Goal: Transaction & Acquisition: Purchase product/service

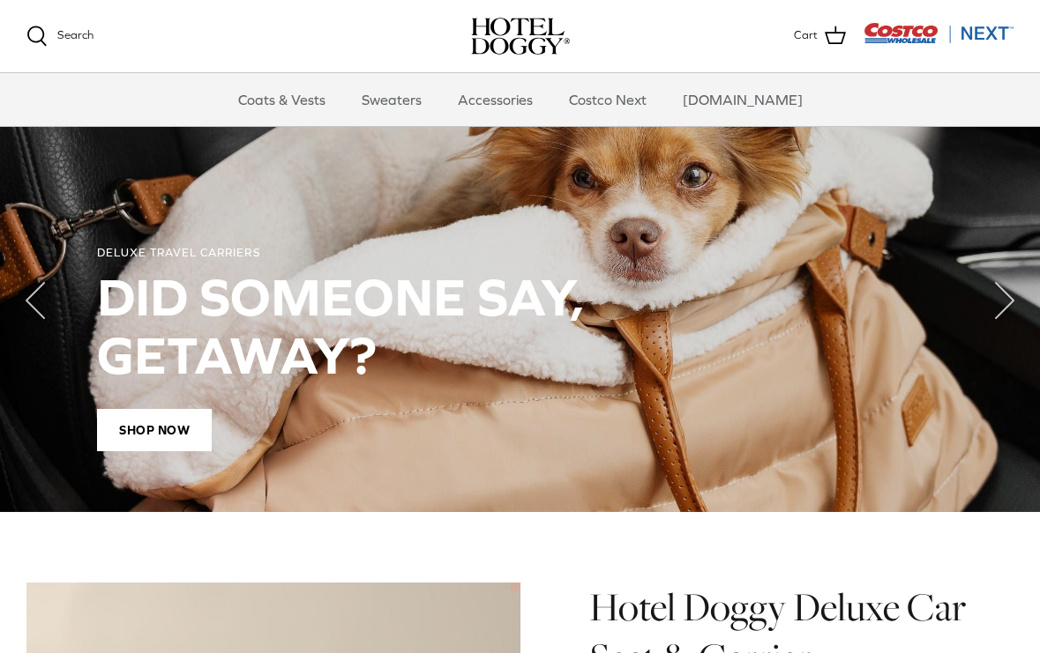
scroll to position [1245, 0]
click at [148, 415] on span "Shop Now" at bounding box center [154, 430] width 115 height 42
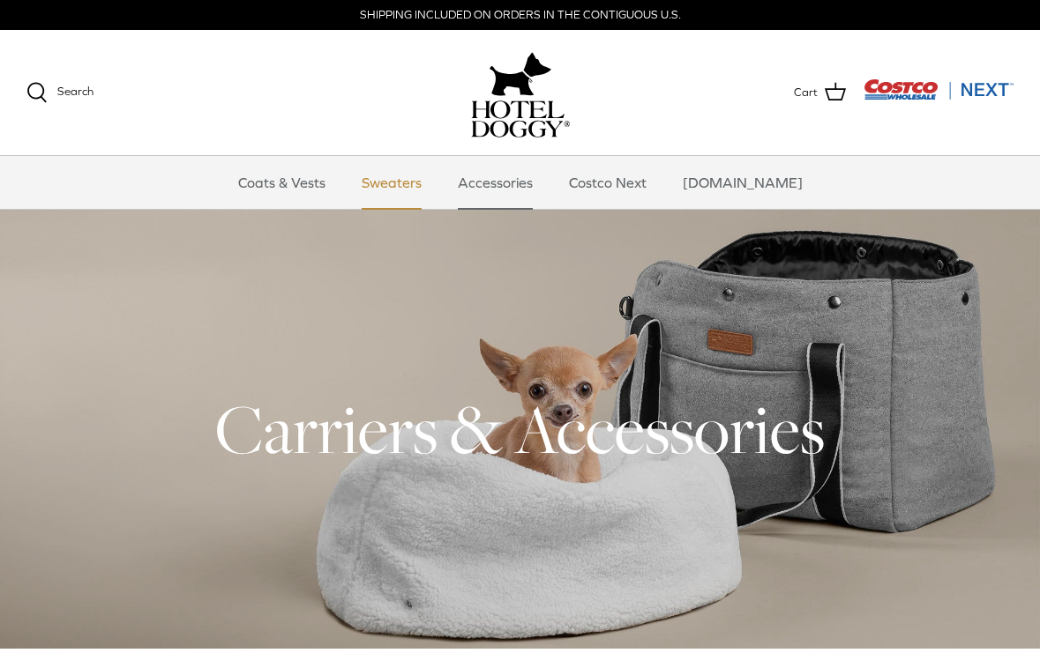
click at [413, 182] on link "Sweaters" at bounding box center [392, 182] width 92 height 53
click at [495, 173] on link "Accessories" at bounding box center [495, 182] width 107 height 53
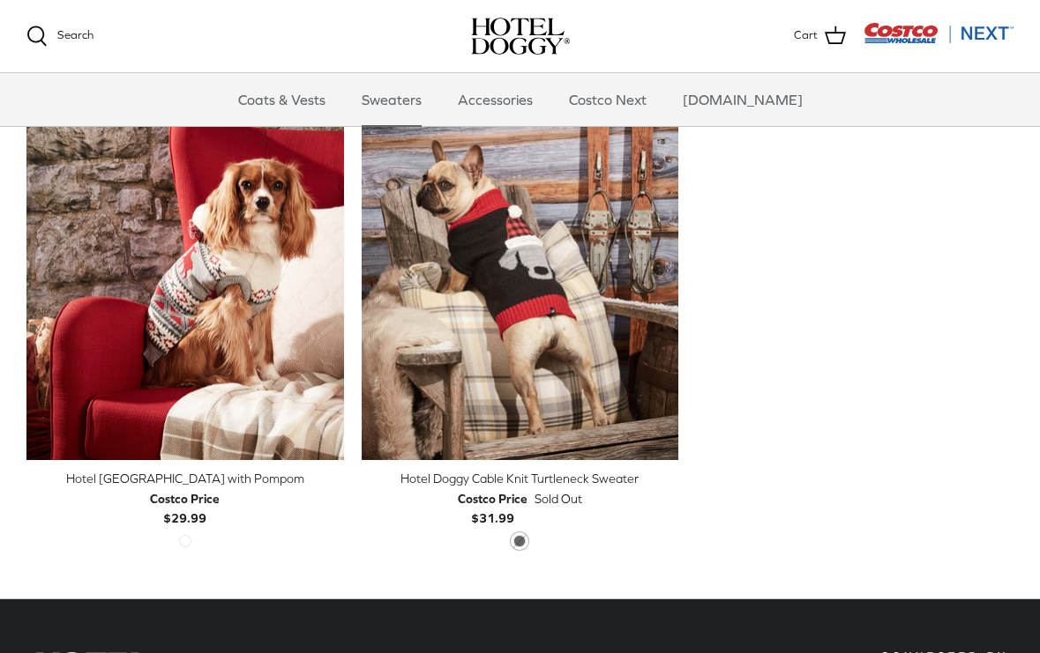
scroll to position [480, 0]
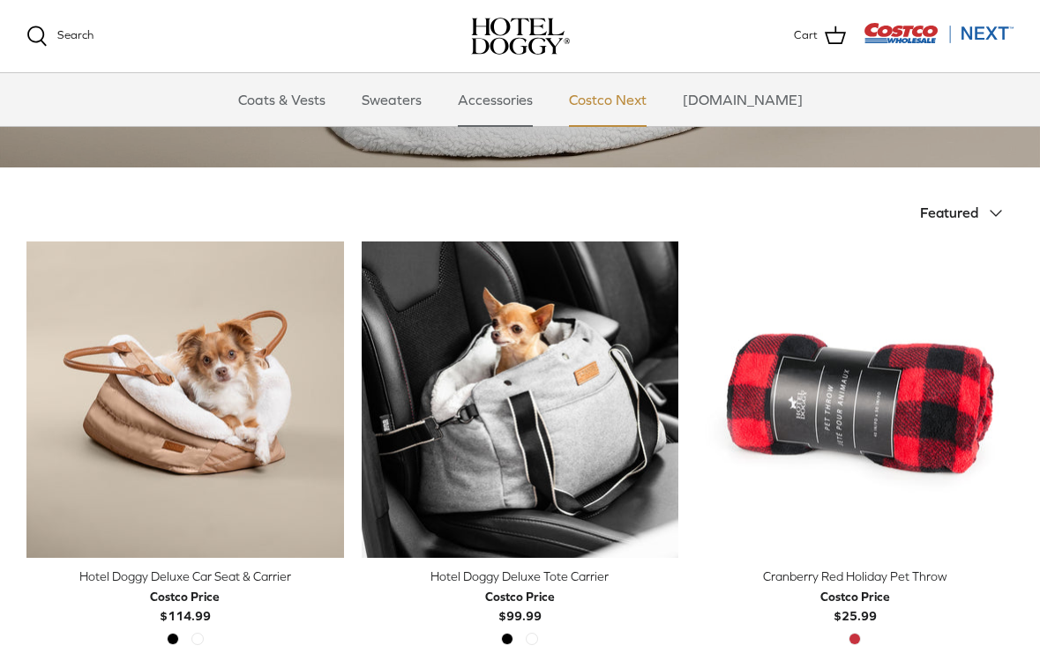
scroll to position [303, 0]
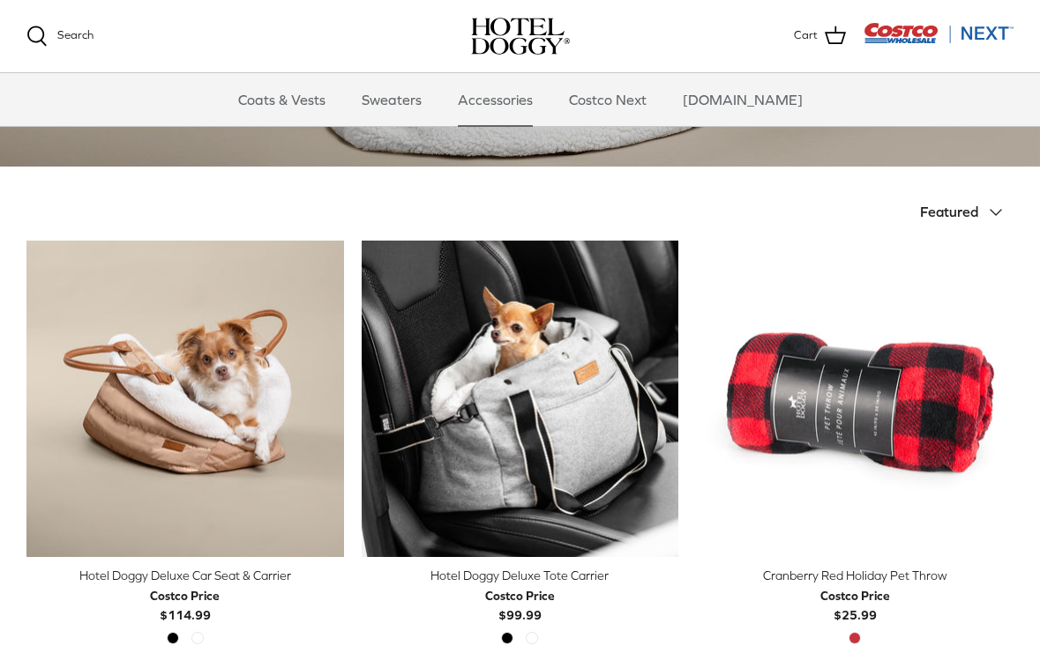
click at [965, 215] on span "Featured" at bounding box center [949, 212] width 58 height 16
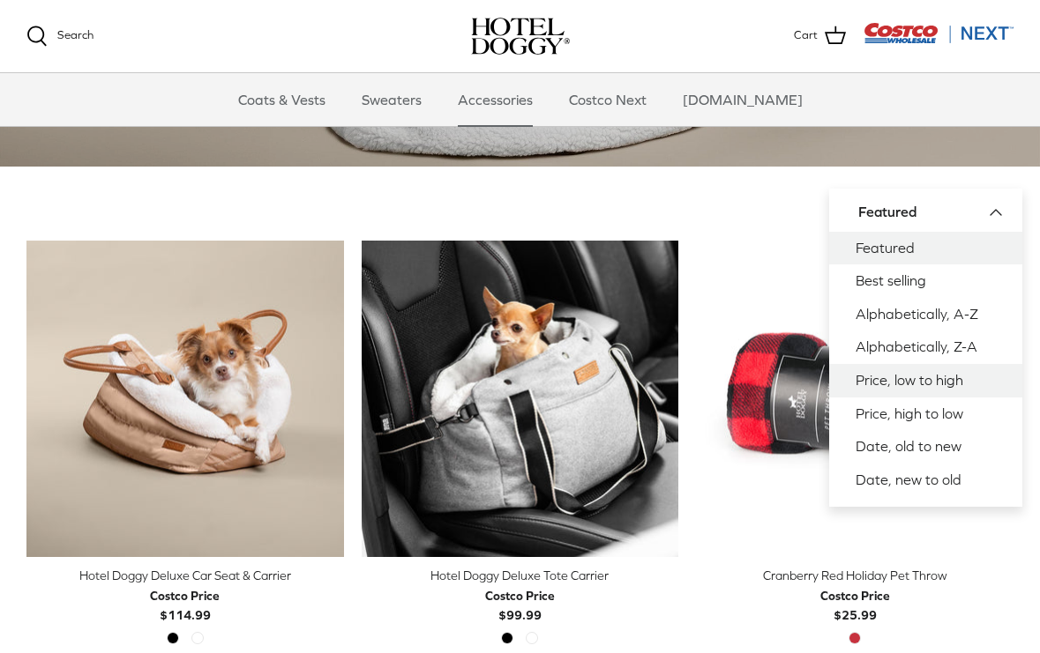
click at [930, 374] on link "Price, low to high" at bounding box center [925, 381] width 193 height 34
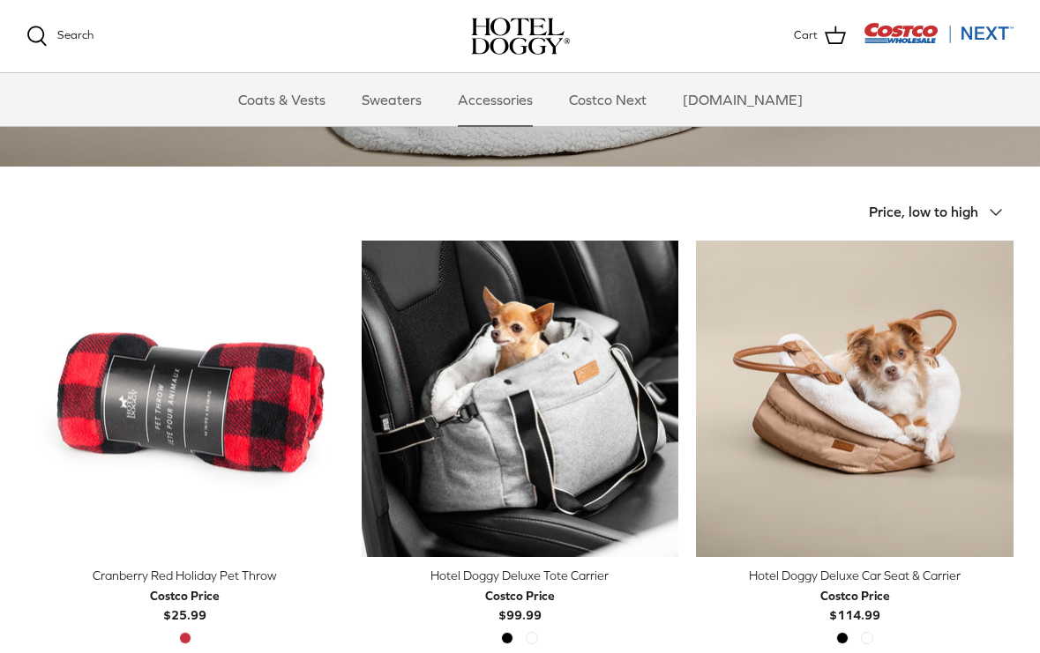
scroll to position [369, 0]
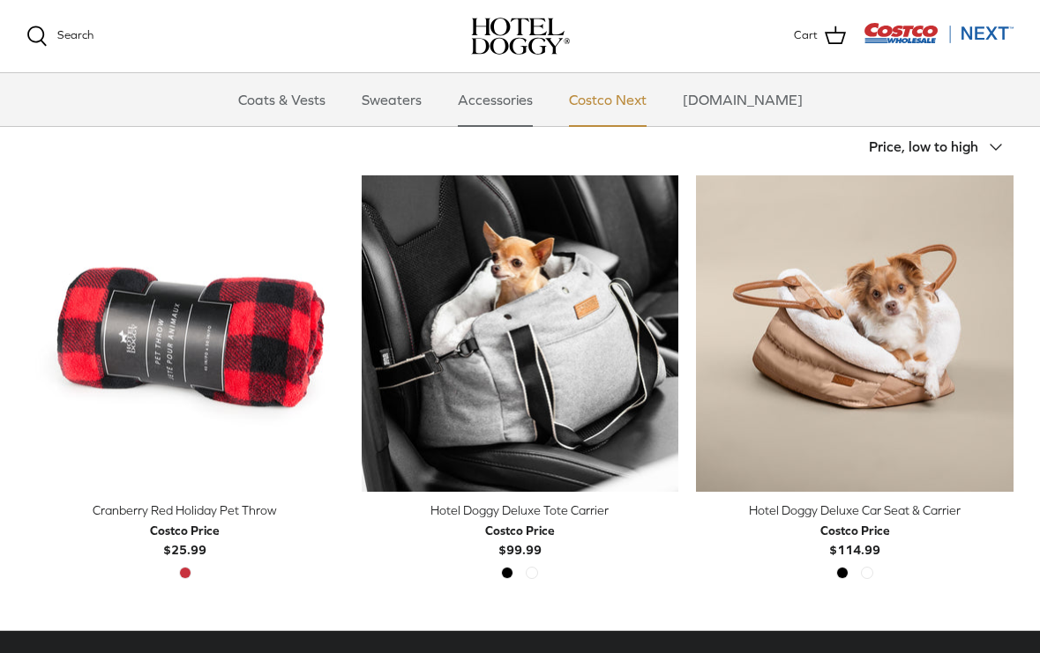
click at [653, 87] on link "Costco Next" at bounding box center [607, 99] width 109 height 53
